Goal: Find specific page/section: Find specific page/section

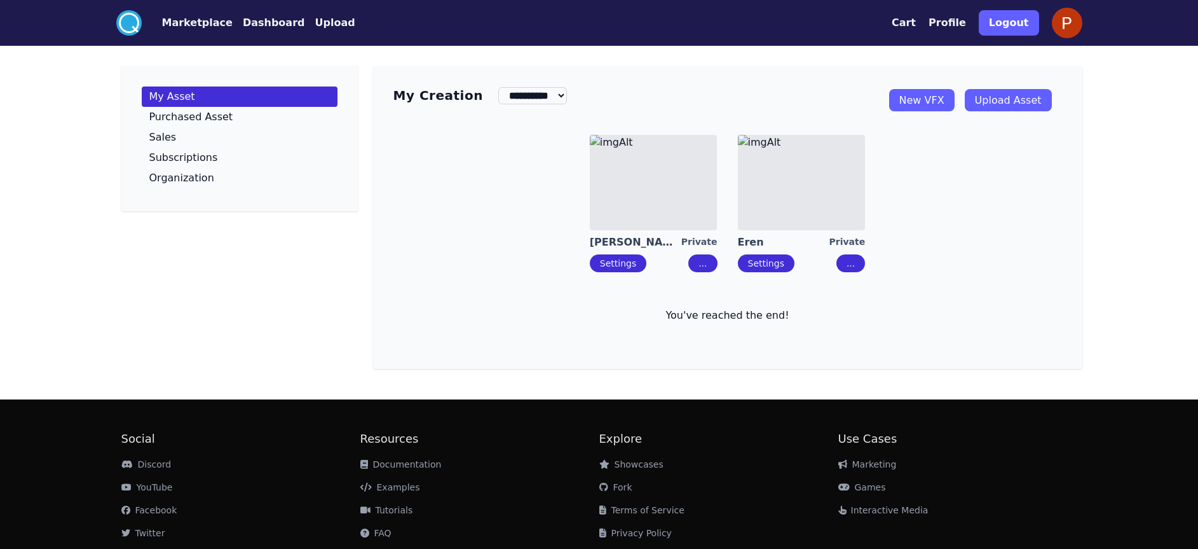
click at [200, 24] on button "Marketplace" at bounding box center [197, 22] width 71 height 15
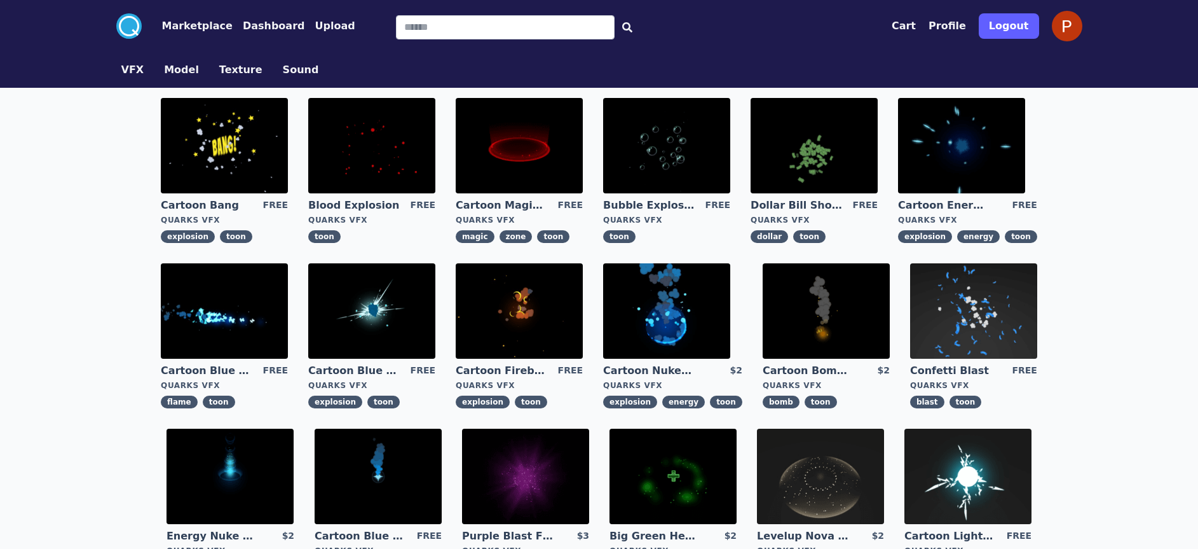
click at [956, 154] on img at bounding box center [961, 145] width 127 height 95
click at [552, 164] on img at bounding box center [519, 145] width 127 height 95
click at [195, 20] on button "Marketplace" at bounding box center [197, 25] width 71 height 15
click at [244, 22] on button "Dashboard" at bounding box center [274, 25] width 62 height 15
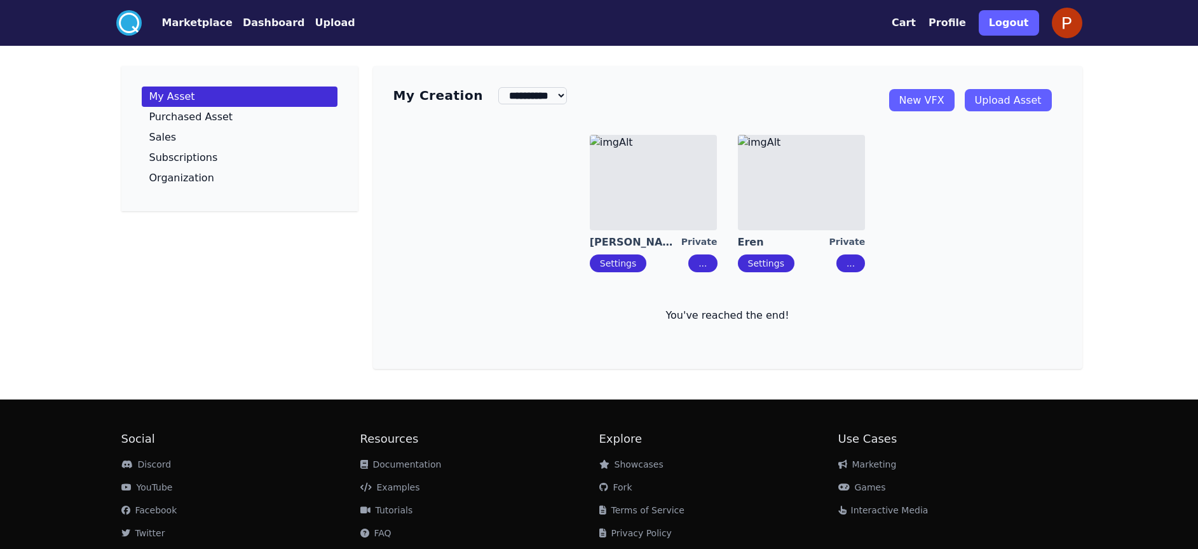
click at [847, 268] on button "..." at bounding box center [851, 263] width 29 height 18
click at [876, 290] on link "Edit" at bounding box center [923, 288] width 141 height 18
